Goal: Task Accomplishment & Management: Complete application form

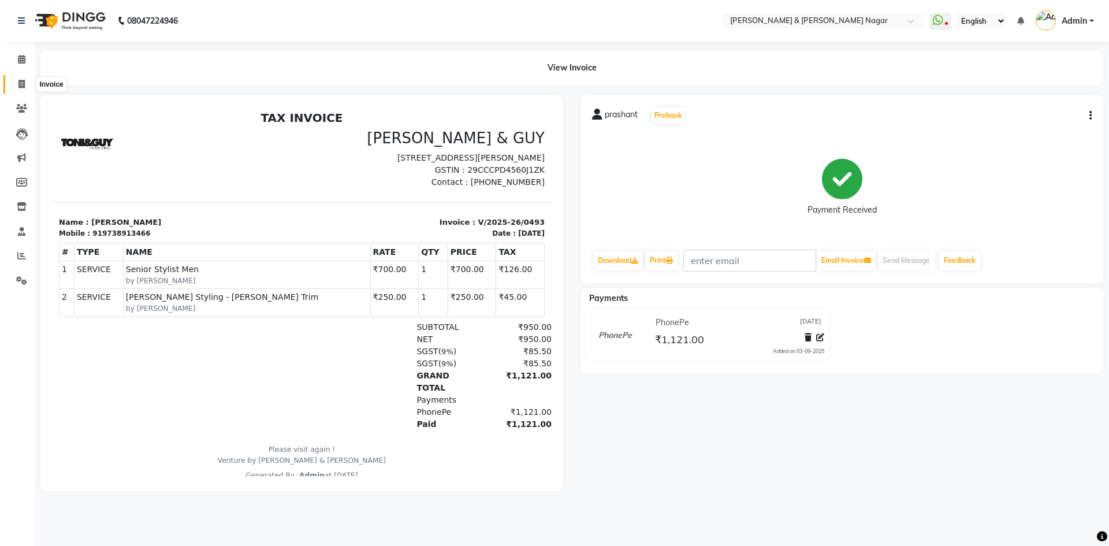
click at [24, 87] on icon at bounding box center [21, 84] width 6 height 9
select select "789"
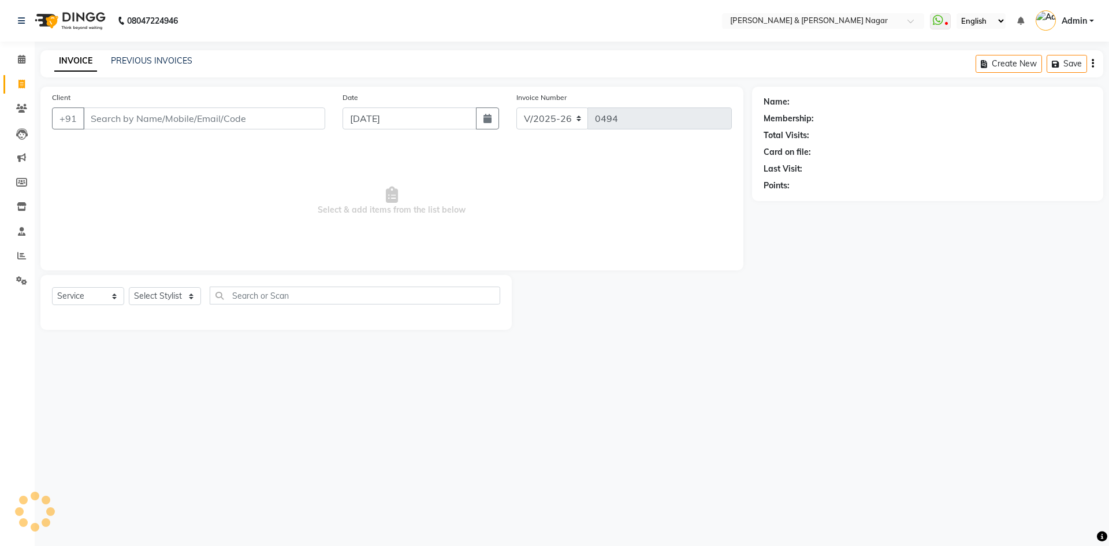
select select "product"
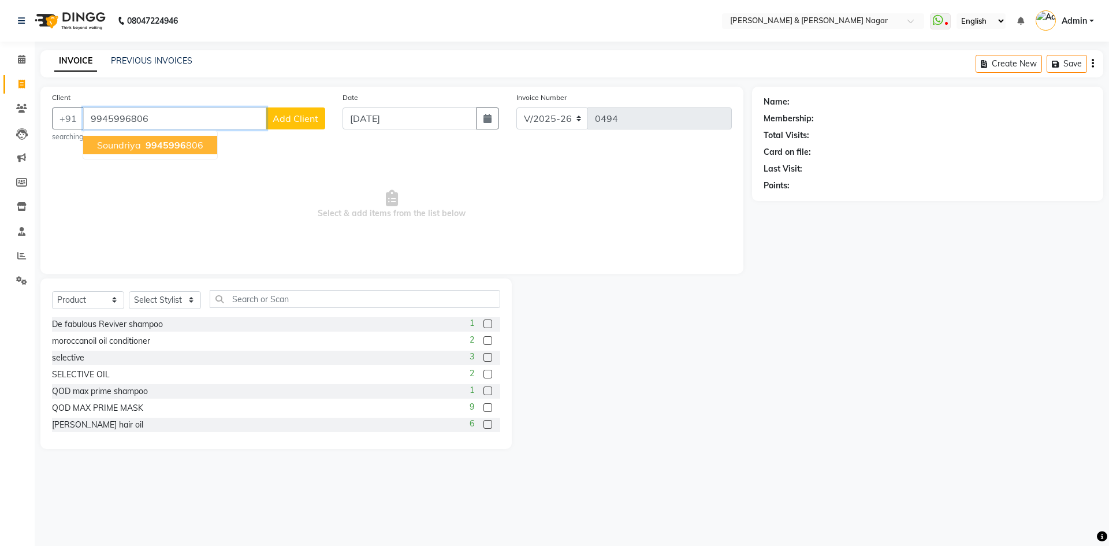
type input "9945996806"
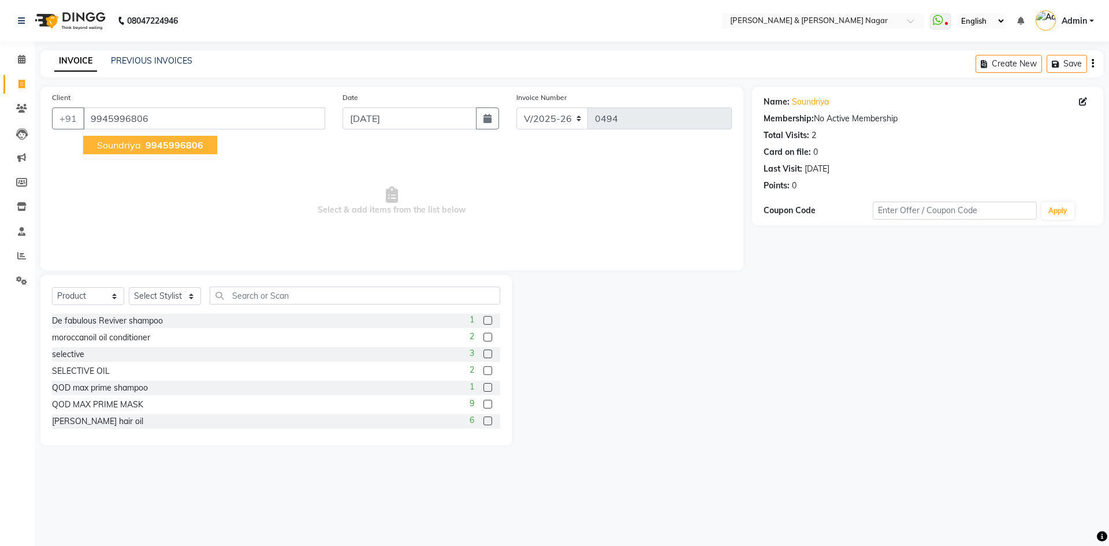
click at [208, 151] on button "Soundriya 9945996806" at bounding box center [150, 145] width 134 height 18
click at [114, 298] on select "Select Service Product Membership Package Voucher Prepaid Gift Card" at bounding box center [88, 296] width 72 height 18
select select "service"
click at [52, 287] on select "Select Service Product Membership Package Voucher Prepaid Gift Card" at bounding box center [88, 296] width 72 height 18
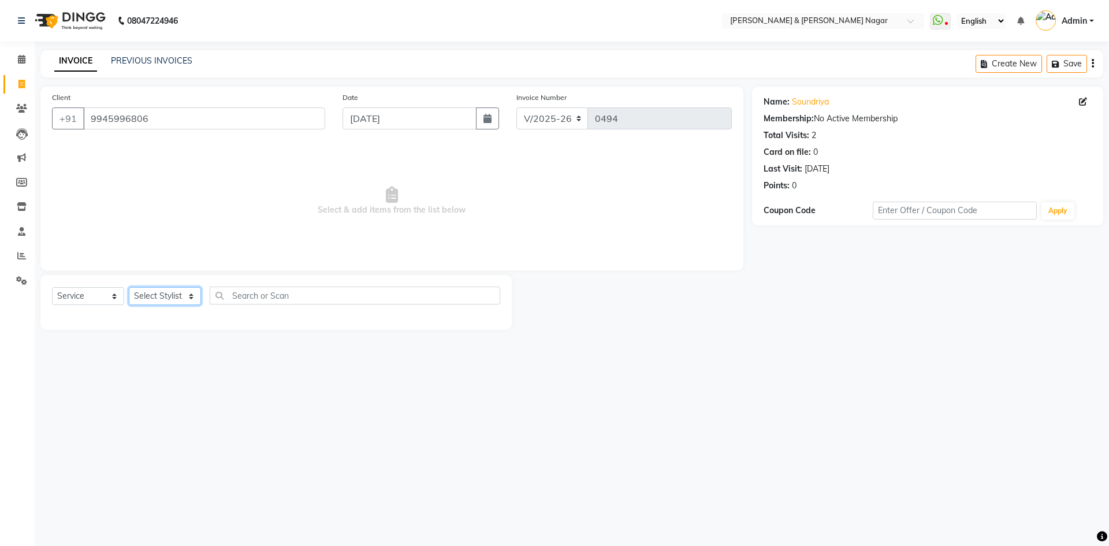
click at [193, 297] on select "Select Stylist ANIKASH [PERSON_NAME] Manager [PERSON_NAME] [PERSON_NAME]" at bounding box center [165, 296] width 72 height 18
select select "61217"
click at [129, 287] on select "Select Stylist ANIKASH [PERSON_NAME] Manager [PERSON_NAME] [PERSON_NAME]" at bounding box center [165, 296] width 72 height 18
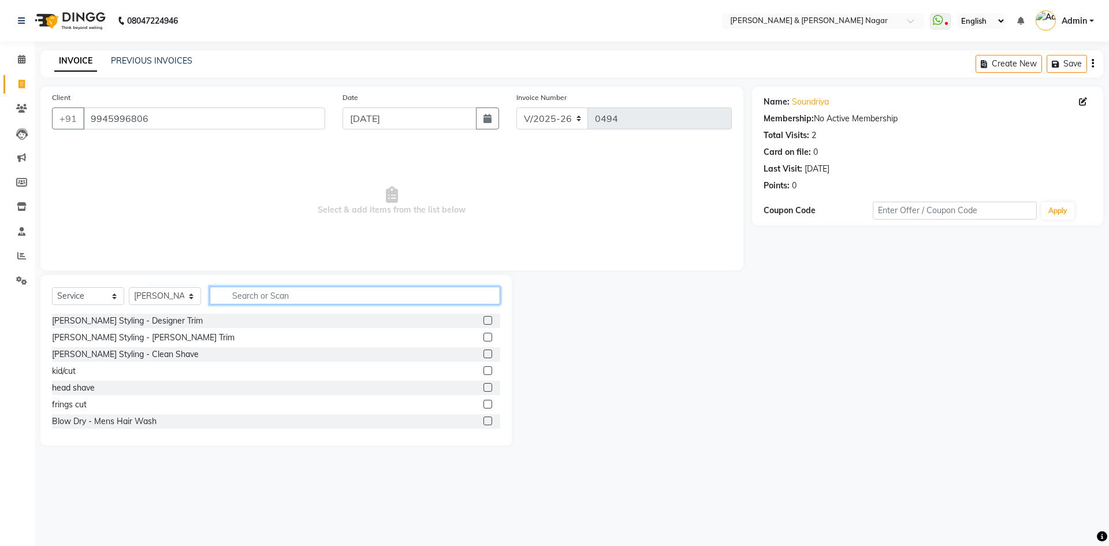
click at [327, 293] on input "text" at bounding box center [355, 295] width 290 height 18
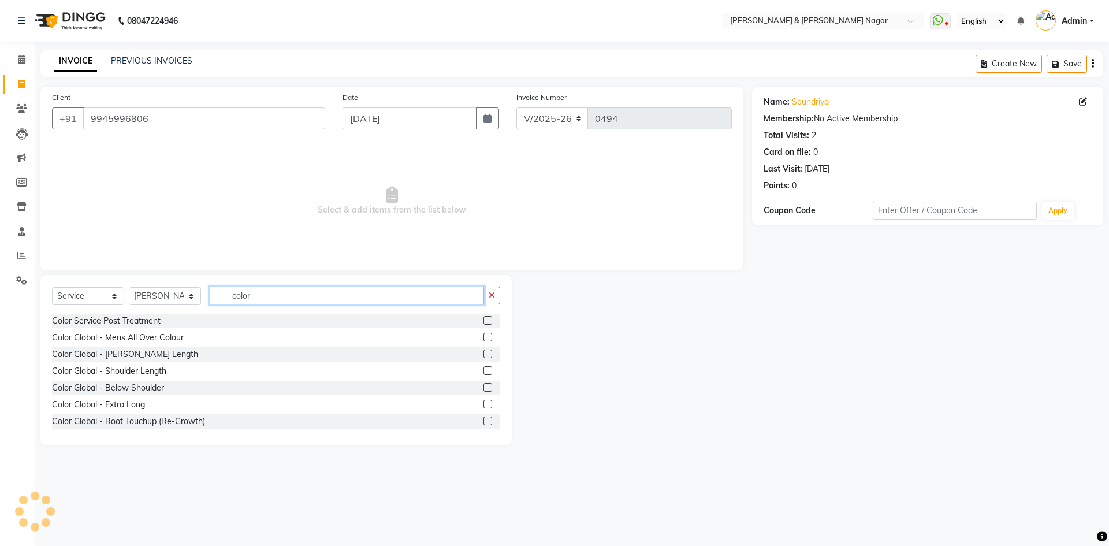
type input "color"
click at [483, 387] on label at bounding box center [487, 387] width 9 height 9
click at [483, 387] on input "checkbox" at bounding box center [487, 388] width 8 height 8
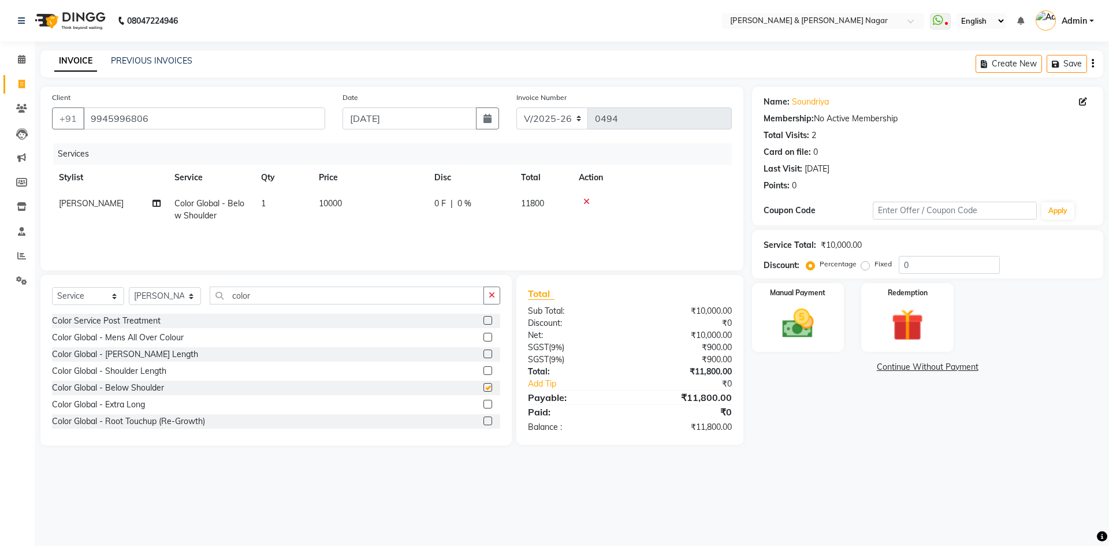
checkbox input "false"
click at [191, 299] on select "Select Stylist ANIKASH [PERSON_NAME] Manager [PERSON_NAME] [PERSON_NAME]" at bounding box center [165, 296] width 72 height 18
select select "55200"
click at [129, 287] on select "Select Stylist ANIKASH [PERSON_NAME] Manager [PERSON_NAME] [PERSON_NAME]" at bounding box center [165, 296] width 72 height 18
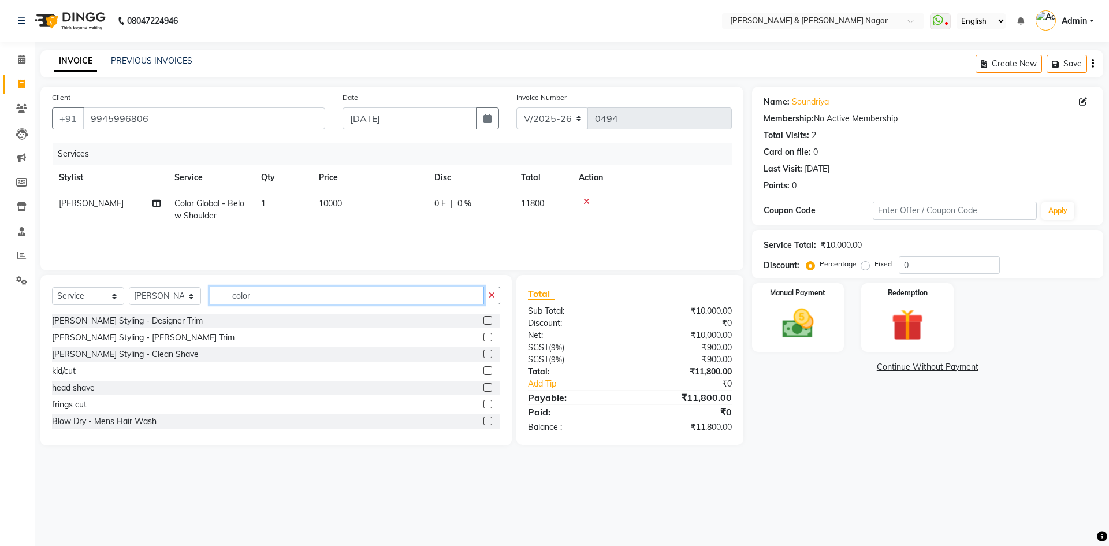
click at [267, 295] on input "color" at bounding box center [347, 295] width 274 height 18
type input "c"
type input "pedi"
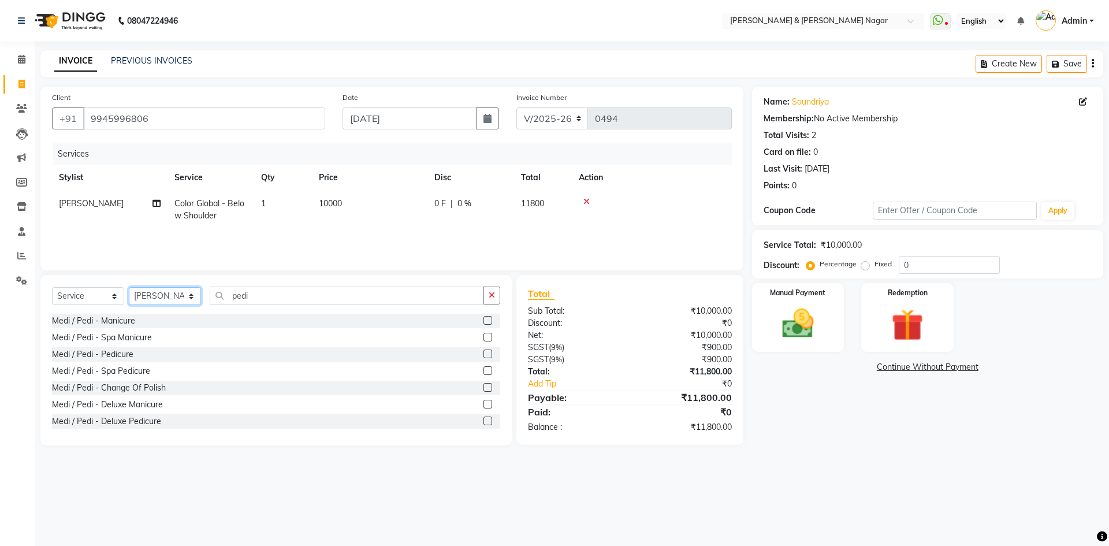
drag, startPoint x: 189, startPoint y: 297, endPoint x: 189, endPoint y: 303, distance: 6.4
click at [189, 301] on select "Select Stylist ANIKASH [PERSON_NAME] Manager [PERSON_NAME] [PERSON_NAME]" at bounding box center [165, 296] width 72 height 18
select select "45286"
click at [129, 287] on select "Select Stylist ANIKASH [PERSON_NAME] Manager [PERSON_NAME] [PERSON_NAME]" at bounding box center [165, 296] width 72 height 18
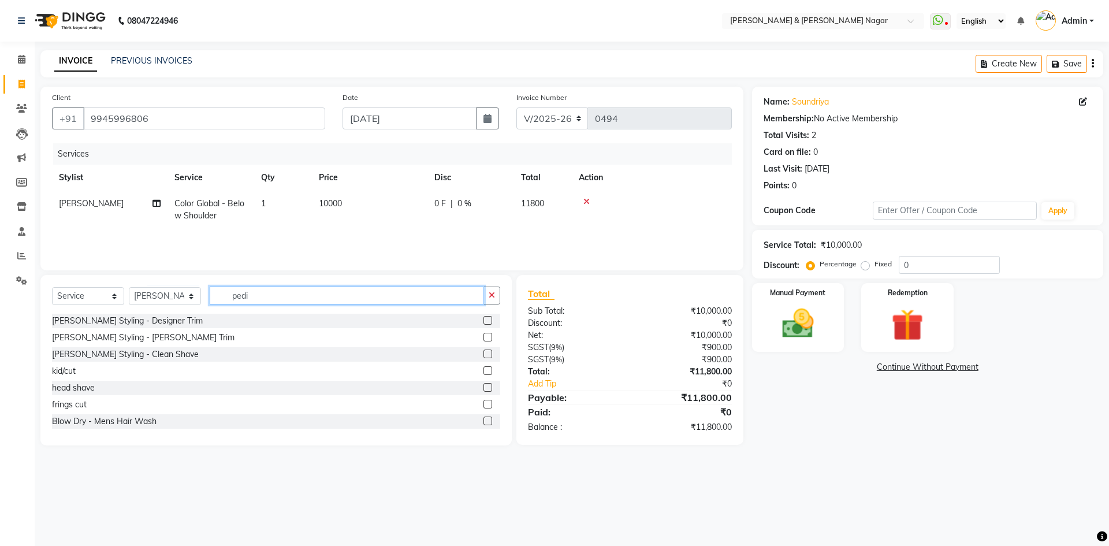
click at [266, 292] on input "pedi" at bounding box center [347, 295] width 274 height 18
type input "pedic"
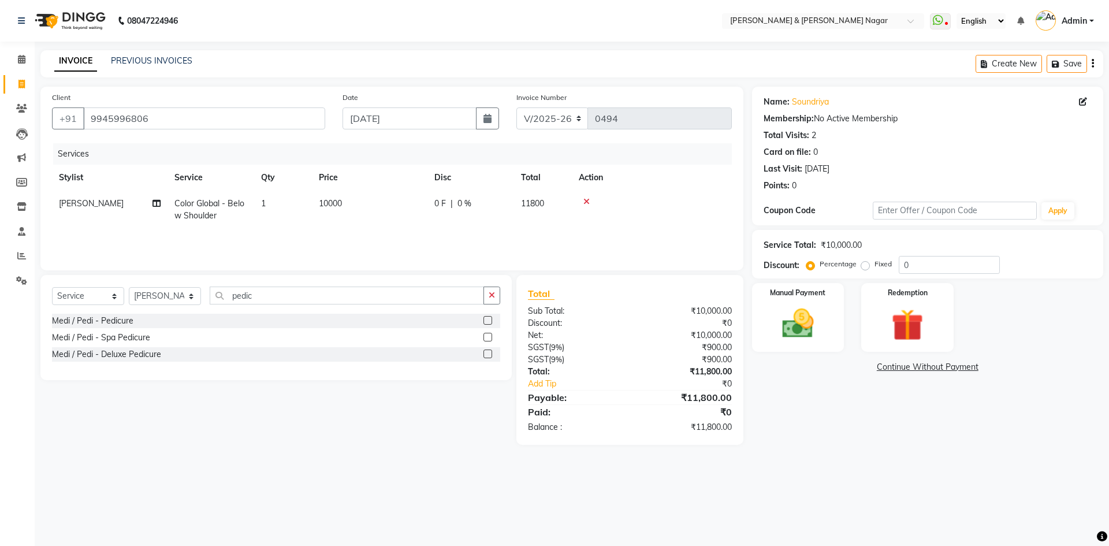
click at [490, 319] on label at bounding box center [487, 320] width 9 height 9
click at [490, 319] on input "checkbox" at bounding box center [487, 321] width 8 height 8
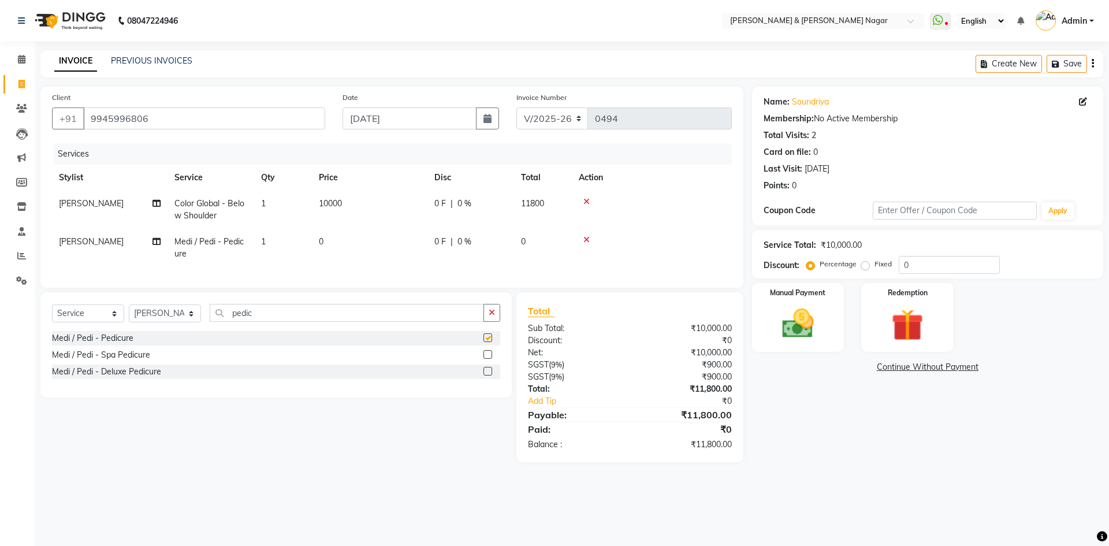
checkbox input "false"
click at [323, 238] on span "0" at bounding box center [321, 241] width 5 height 10
select select "45286"
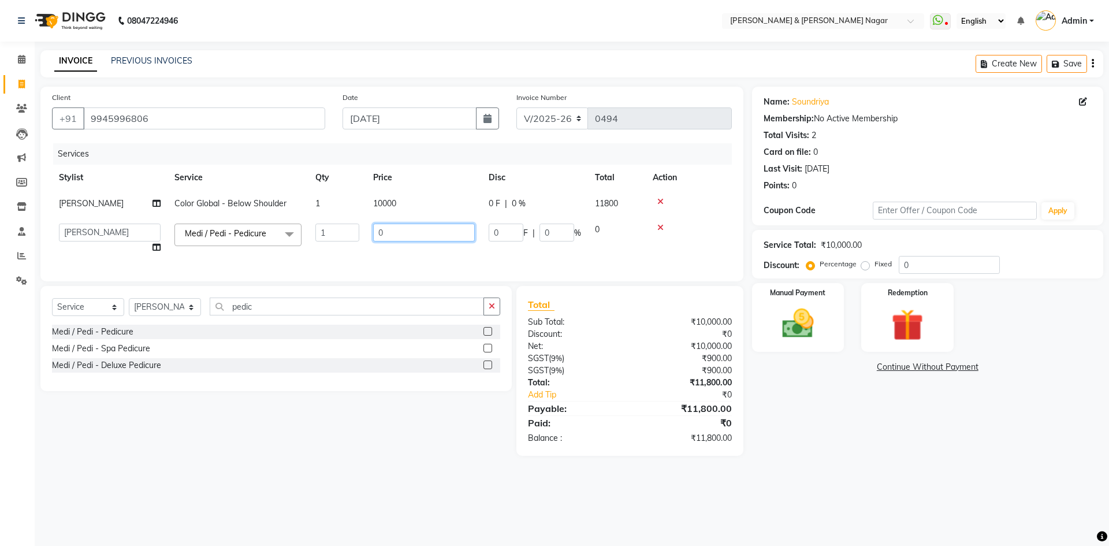
click at [393, 236] on input "0" at bounding box center [424, 232] width 102 height 18
type input "700"
click at [411, 248] on td "700" at bounding box center [423, 239] width 115 height 44
select select "45286"
click at [494, 203] on span "0 F" at bounding box center [494, 203] width 12 height 12
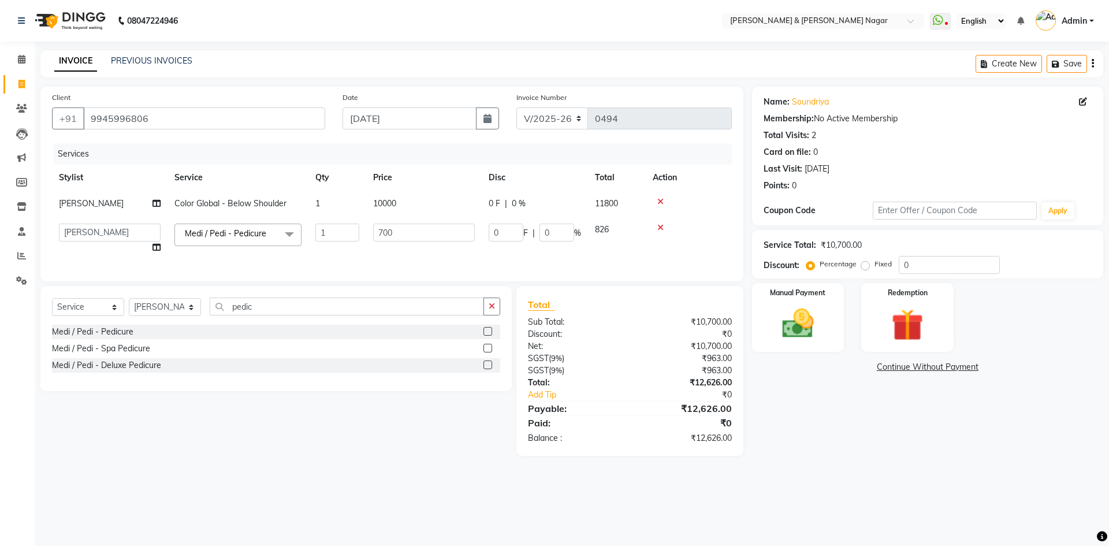
select select "61217"
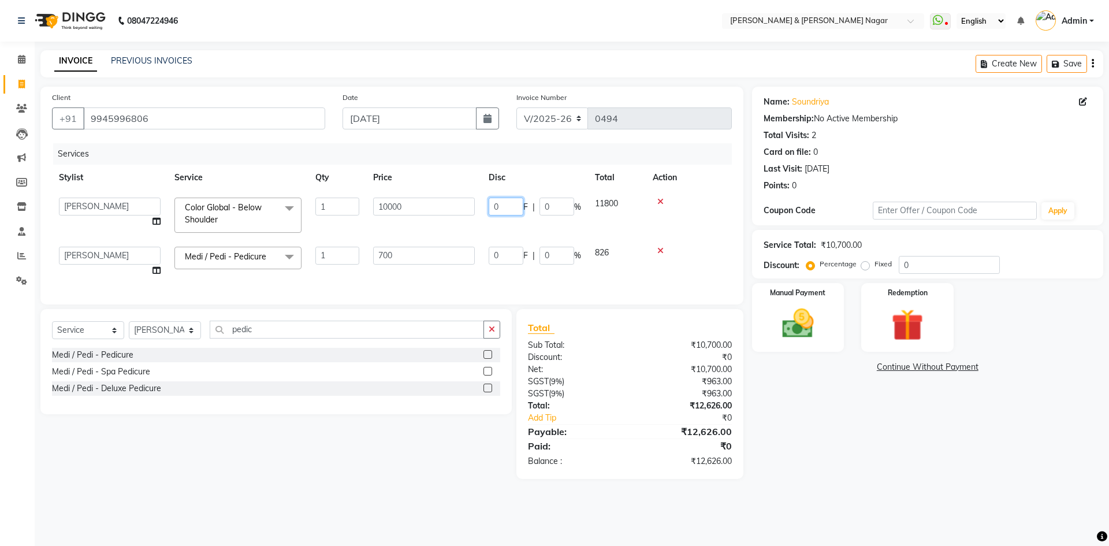
click at [502, 206] on input "0" at bounding box center [505, 206] width 35 height 18
type input "4600"
click at [862, 464] on main "INVOICE PREVIOUS INVOICES Create New Save Client [PHONE_NUMBER] Date [DATE] Inv…" at bounding box center [572, 273] width 1074 height 446
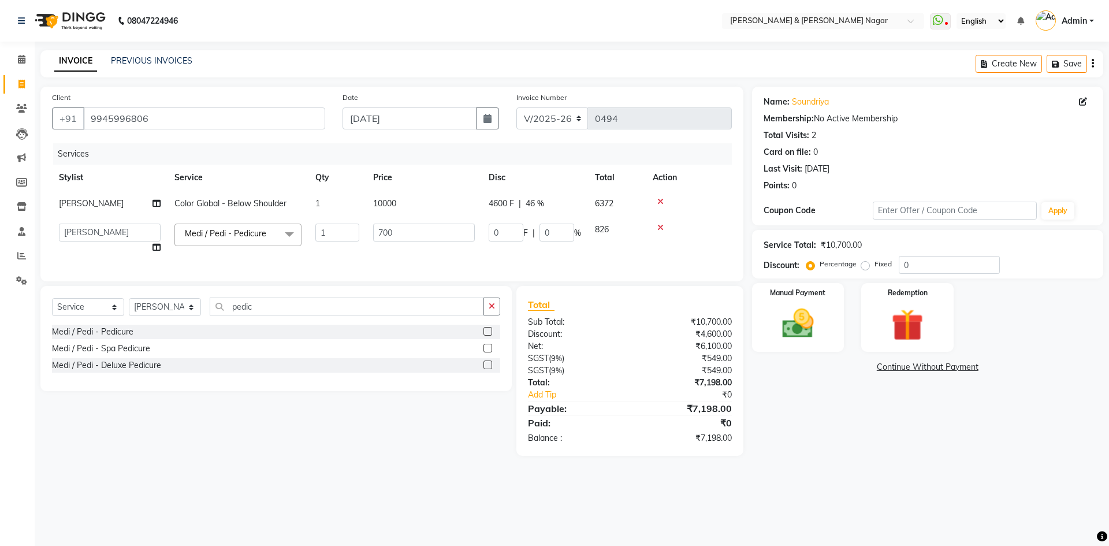
click at [498, 203] on span "4600 F" at bounding box center [500, 203] width 25 height 12
select select "61217"
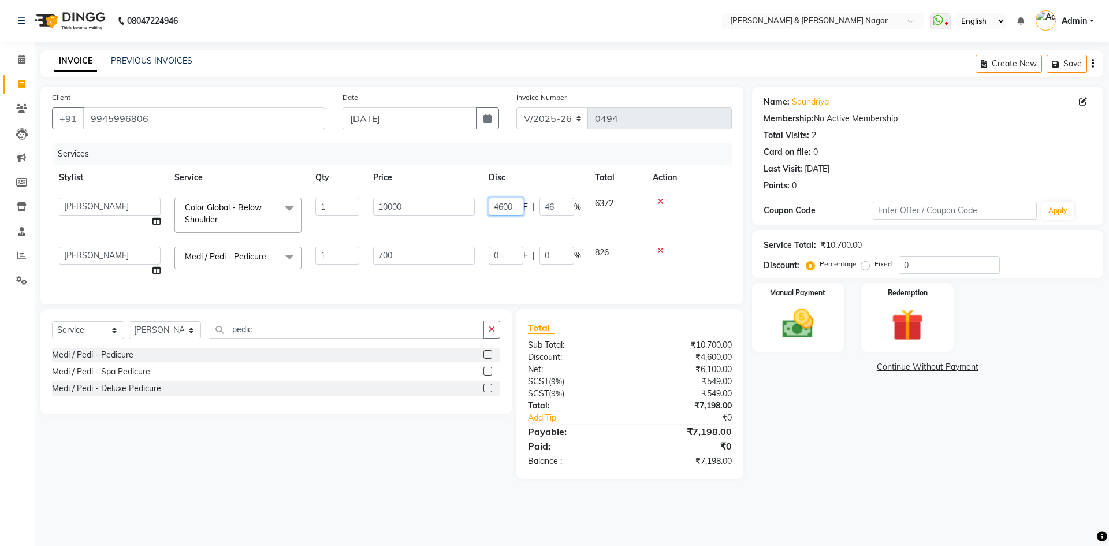
click at [503, 205] on input "4600" at bounding box center [505, 206] width 35 height 18
type input "4500"
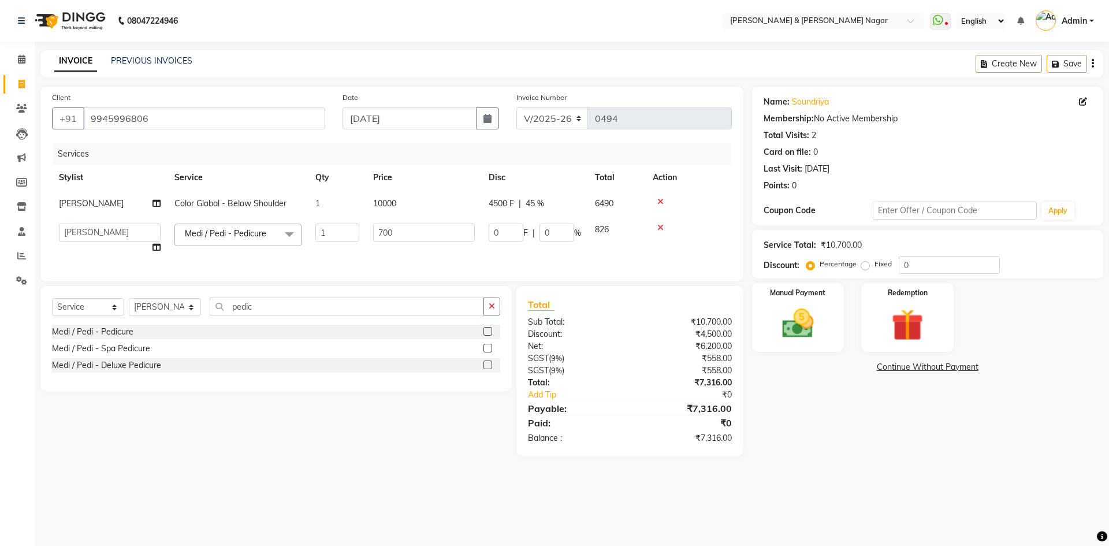
click at [887, 438] on div "Name: Soundriya Membership: No Active Membership Total Visits: 2 Card on file: …" at bounding box center [932, 271] width 360 height 369
click at [803, 329] on img at bounding box center [798, 323] width 54 height 38
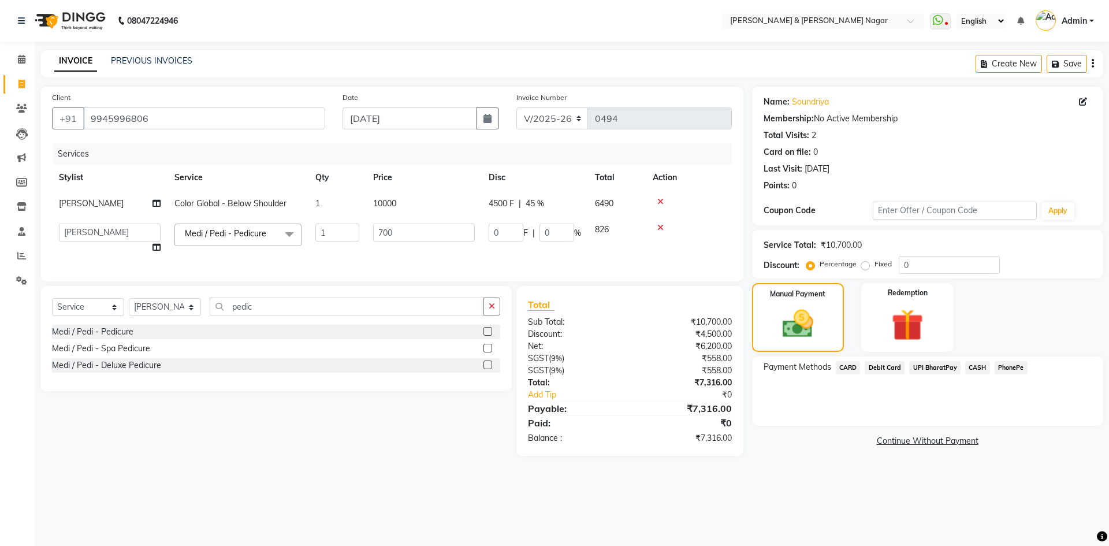
click at [1005, 366] on span "PhonePe" at bounding box center [1010, 367] width 33 height 13
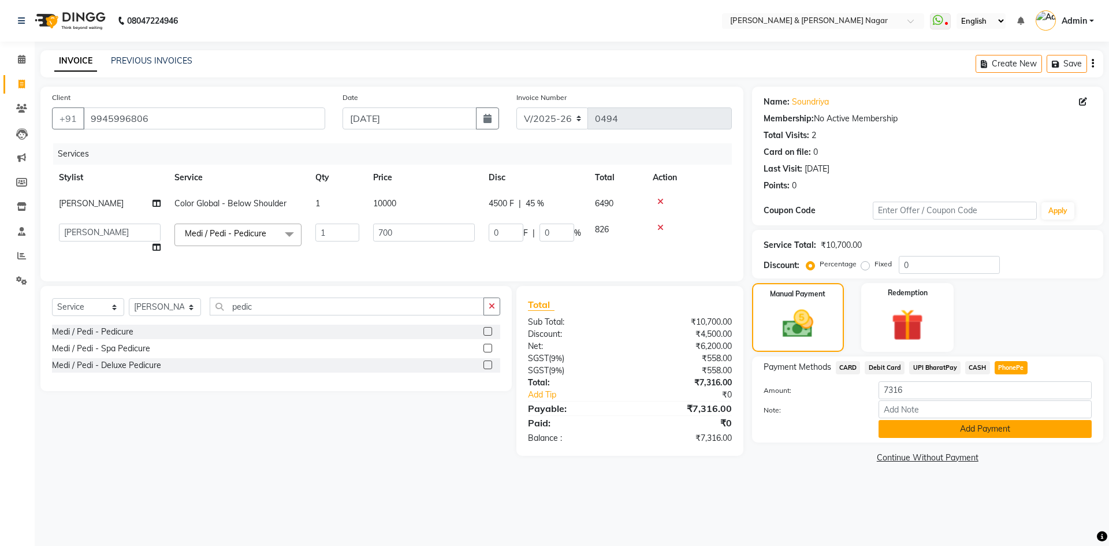
click at [972, 428] on button "Add Payment" at bounding box center [984, 429] width 213 height 18
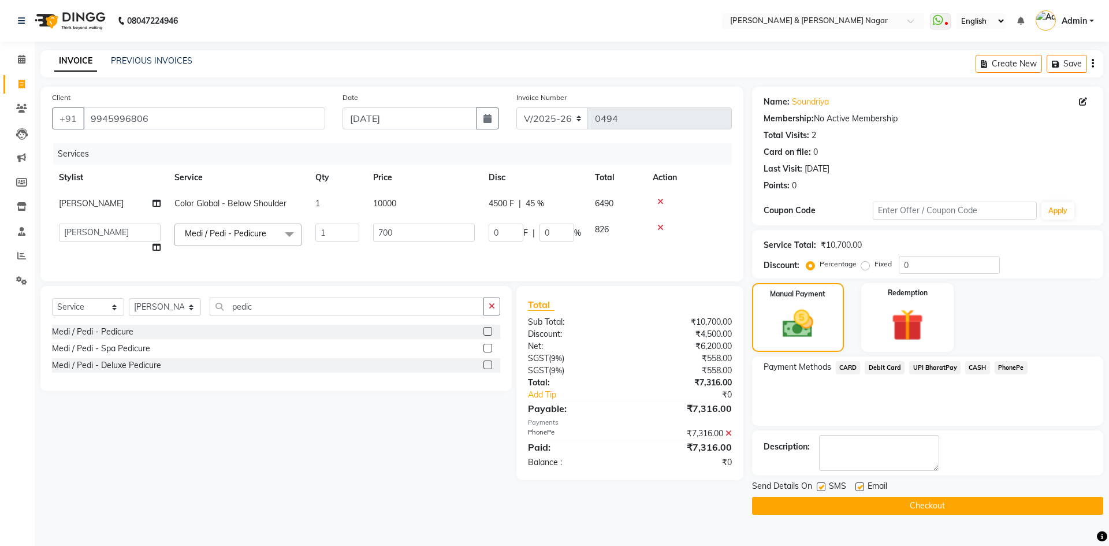
click at [947, 506] on button "Checkout" at bounding box center [927, 506] width 351 height 18
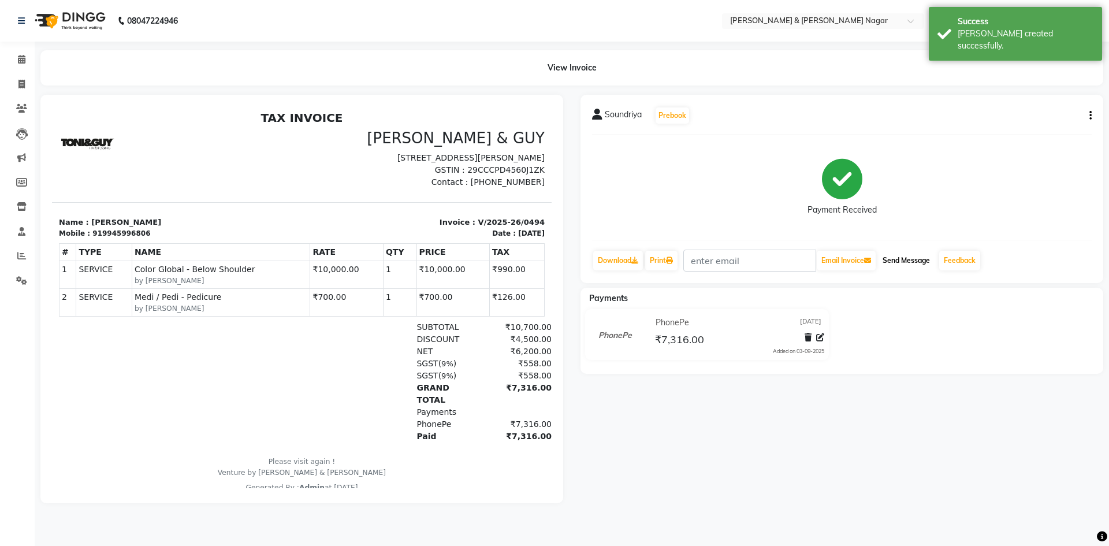
click at [918, 259] on button "Send Message" at bounding box center [906, 261] width 57 height 20
